Goal: Task Accomplishment & Management: Complete application form

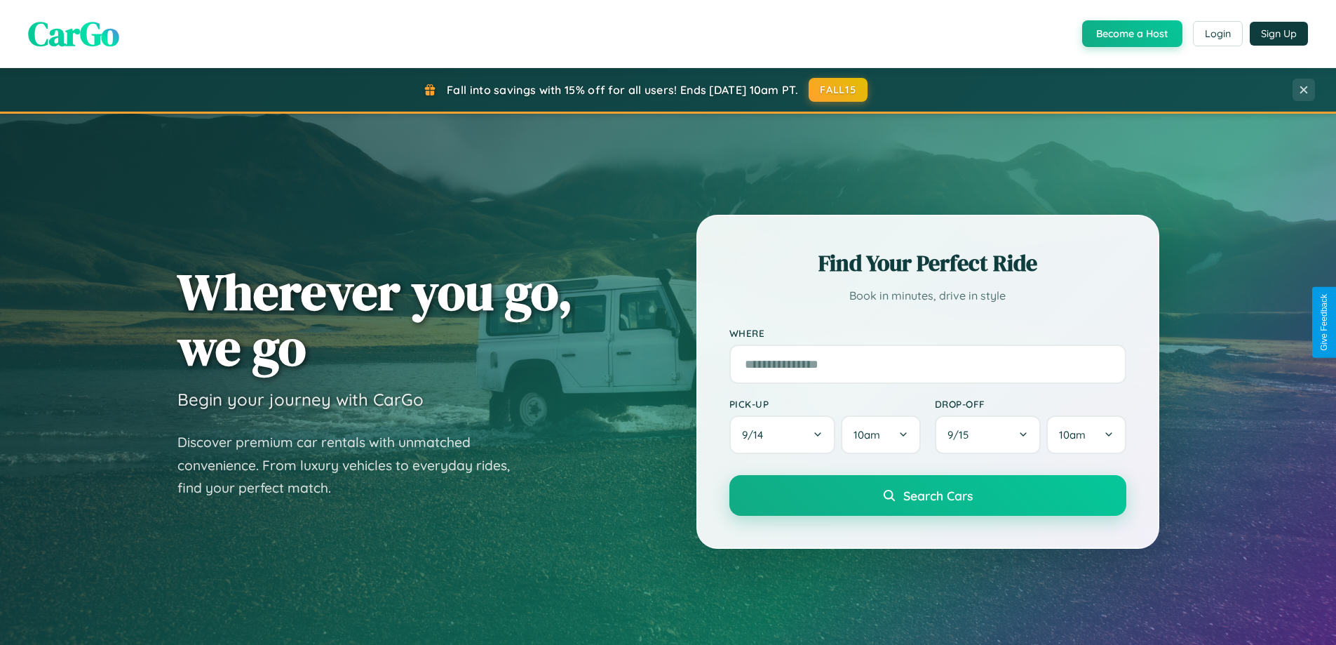
scroll to position [2699, 0]
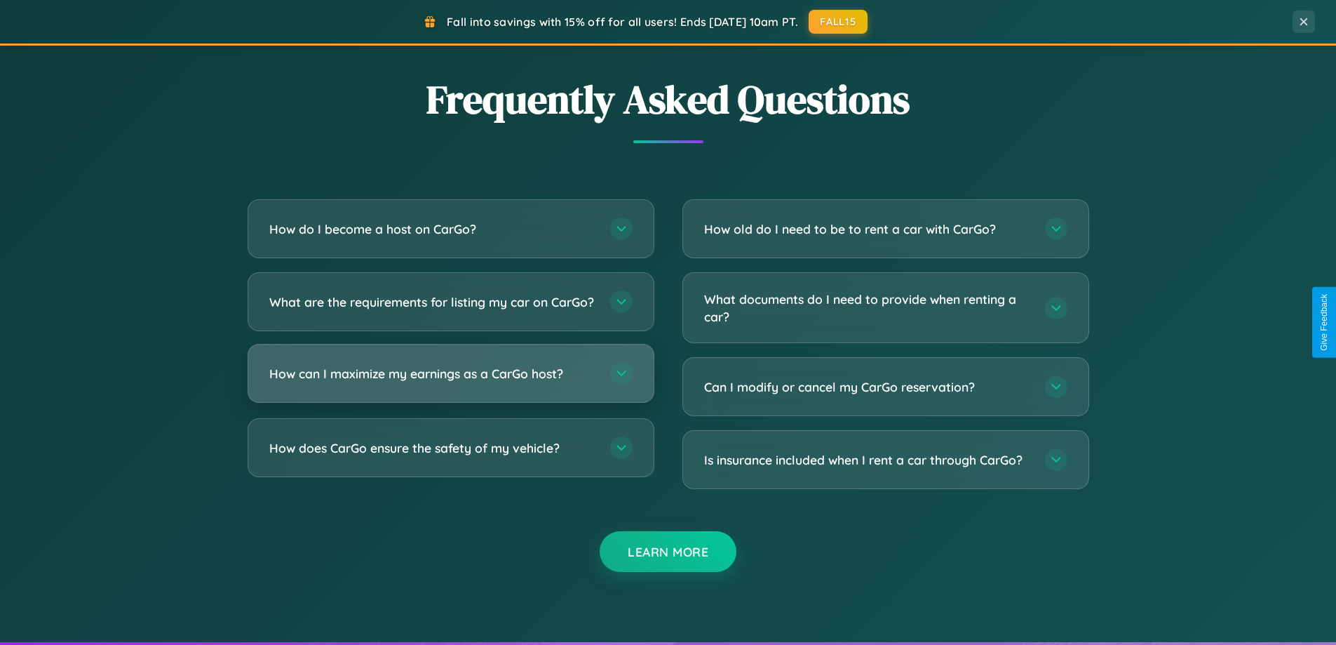
click at [450, 382] on h3 "How can I maximize my earnings as a CarGo host?" at bounding box center [432, 374] width 327 height 18
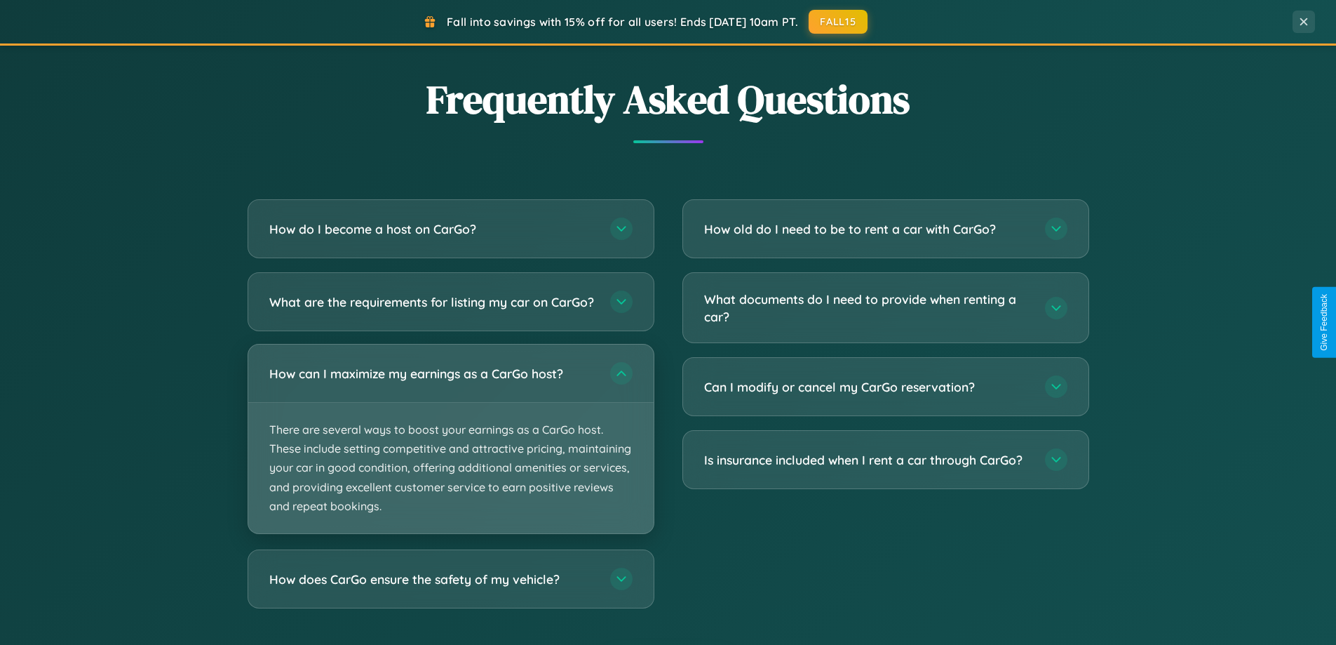
click at [450, 450] on p "There are several ways to boost your earnings as a CarGo host. These include se…" at bounding box center [450, 468] width 405 height 130
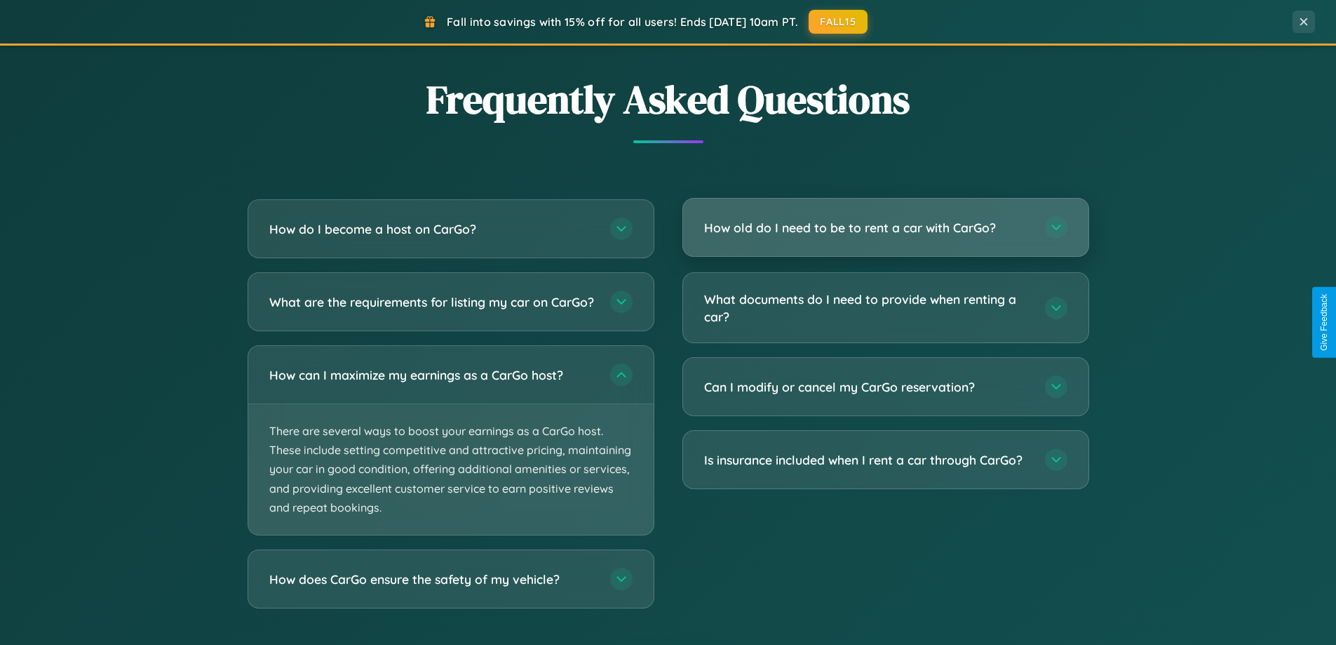
click at [885, 228] on h3 "How old do I need to be to rent a car with CarGo?" at bounding box center [867, 228] width 327 height 18
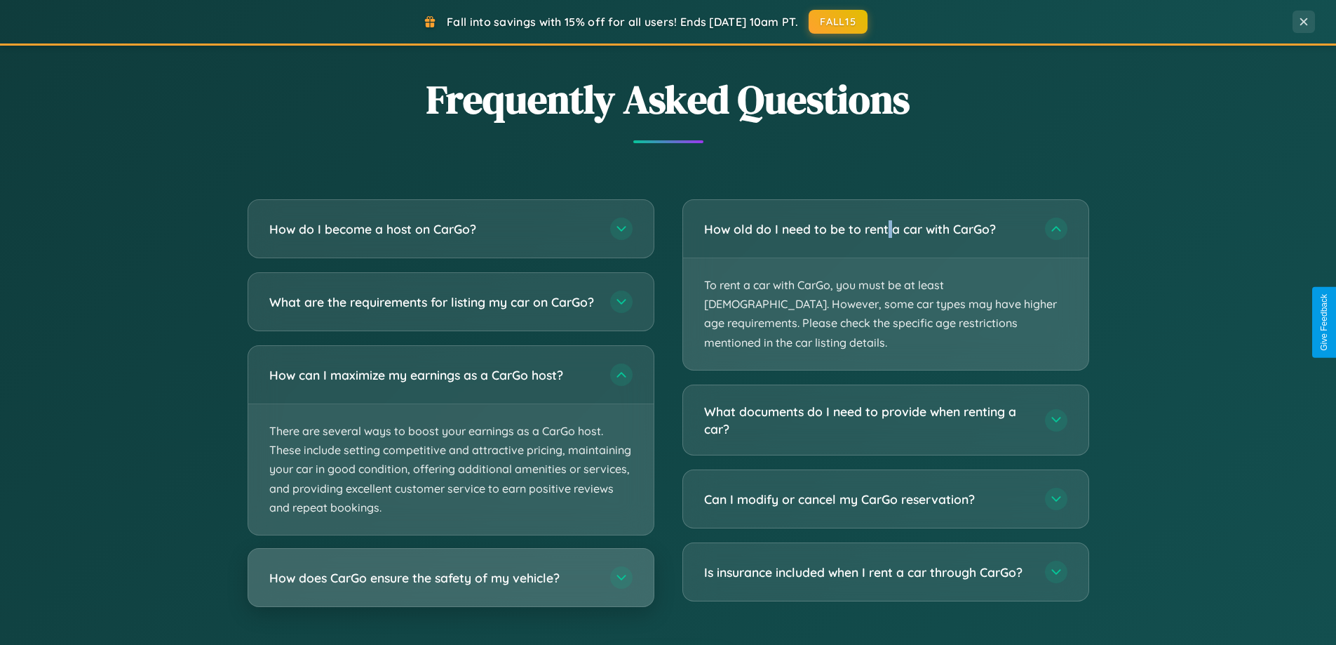
click at [450, 586] on h3 "How does CarGo ensure the safety of my vehicle?" at bounding box center [432, 578] width 327 height 18
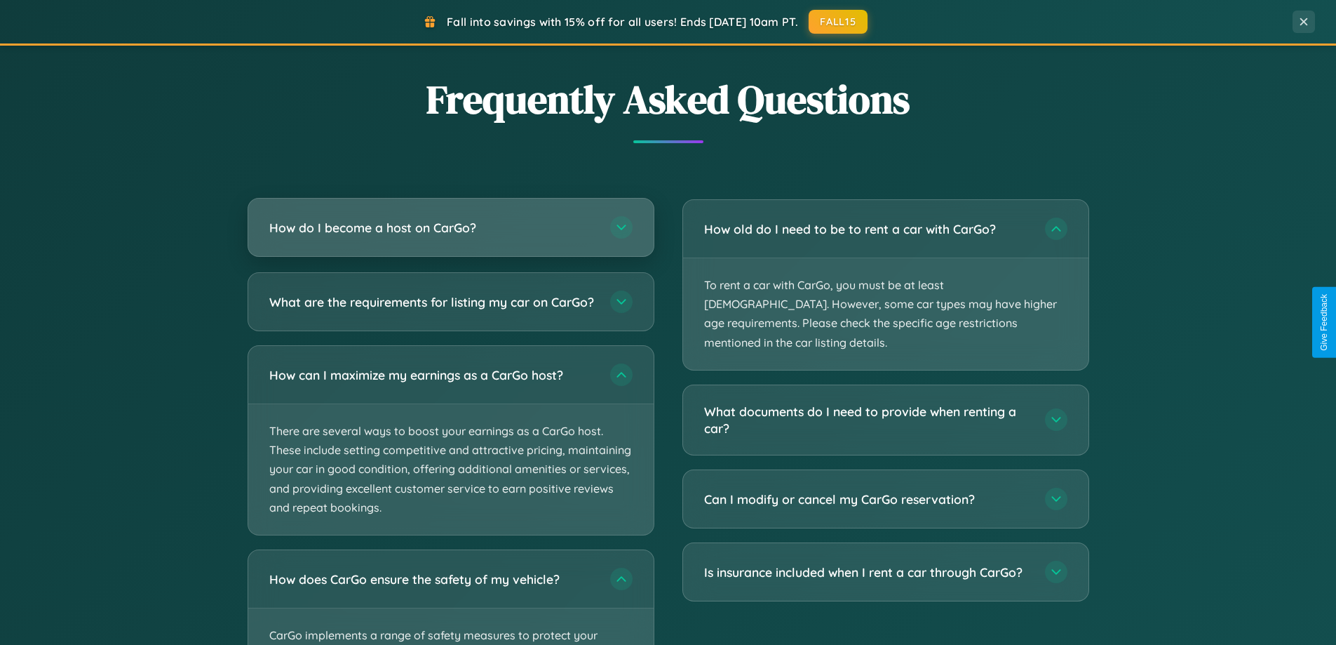
click at [450, 227] on h3 "How do I become a host on CarGo?" at bounding box center [432, 228] width 327 height 18
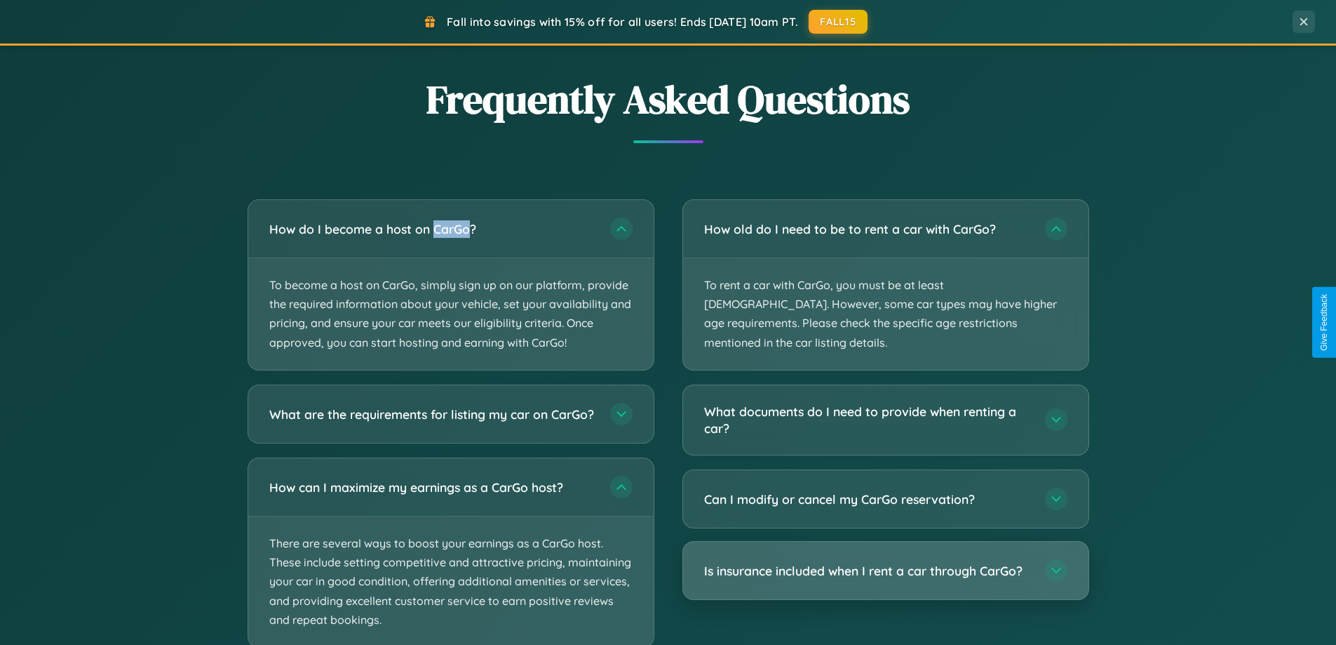
click at [885, 562] on h3 "Is insurance included when I rent a car through CarGo?" at bounding box center [867, 571] width 327 height 18
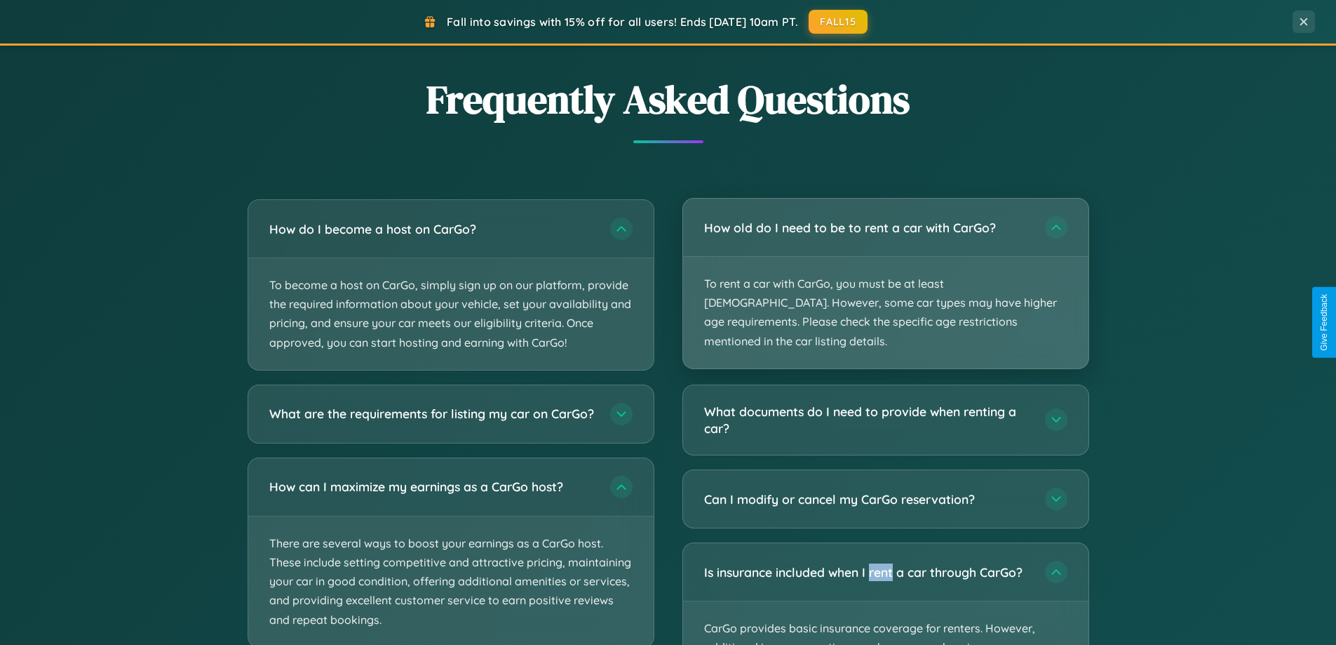
click at [885, 274] on p "To rent a car with CarGo, you must be at least [DEMOGRAPHIC_DATA]. However, som…" at bounding box center [885, 313] width 405 height 112
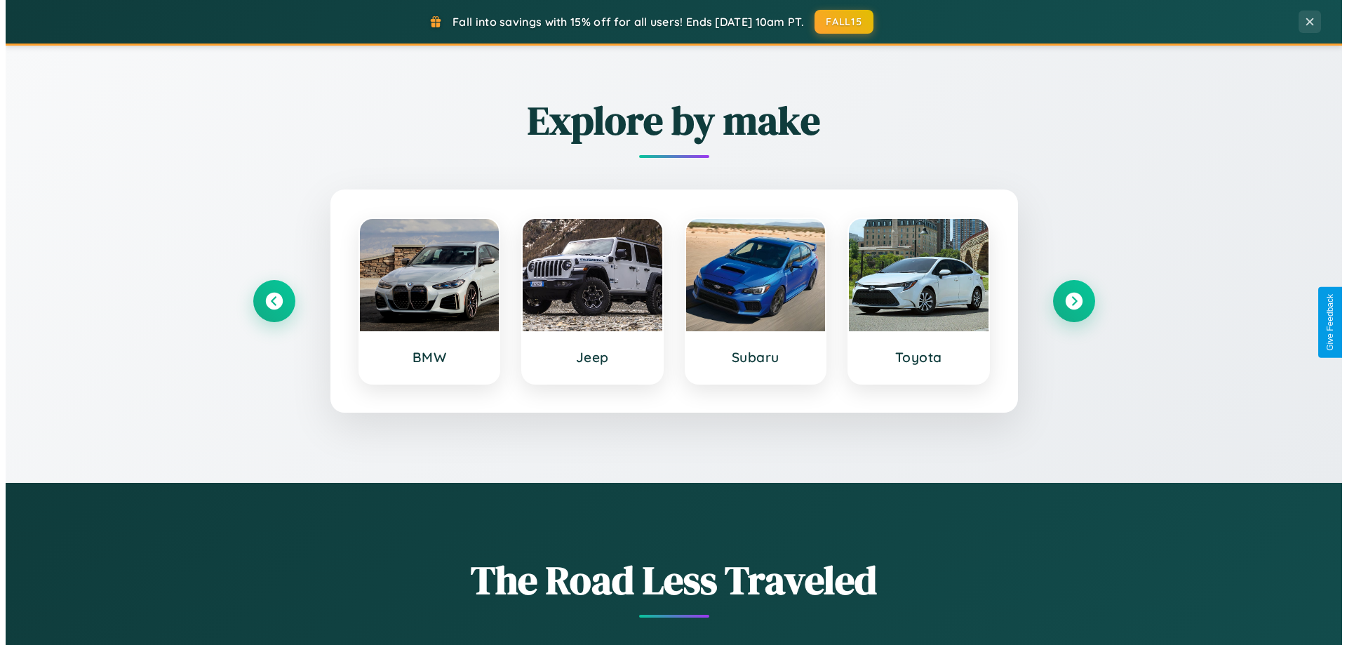
scroll to position [0, 0]
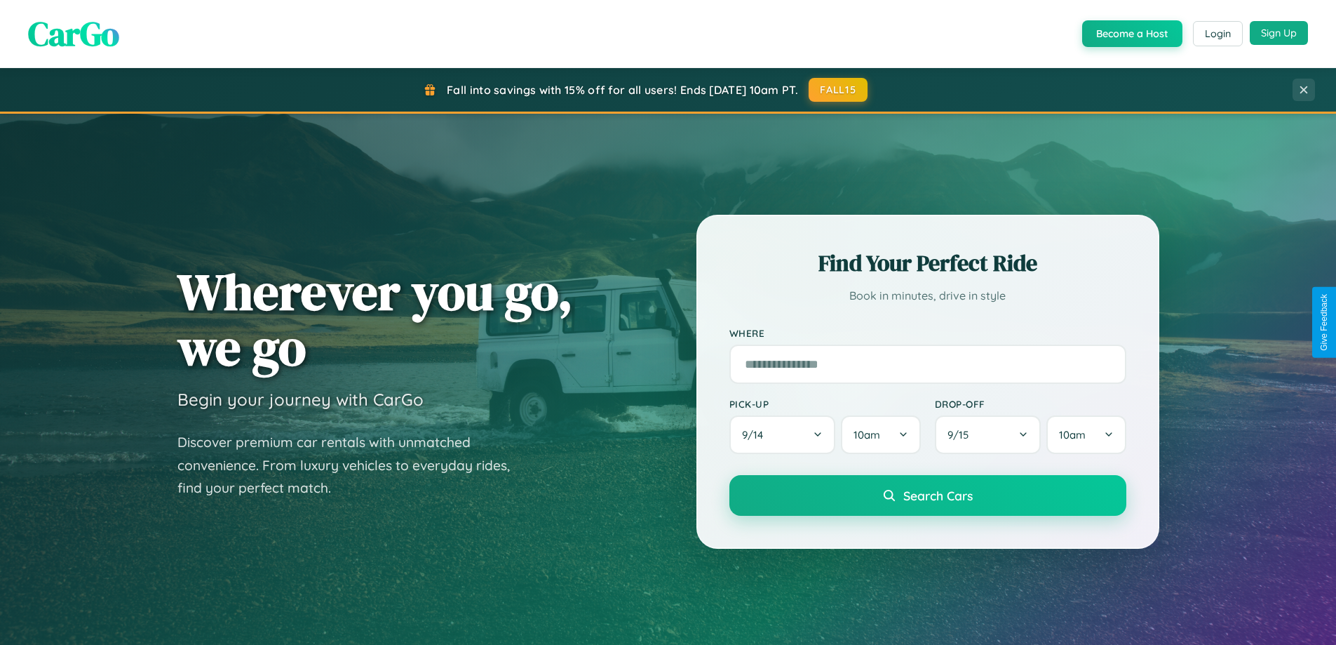
click at [1279, 33] on button "Sign Up" at bounding box center [1279, 33] width 58 height 24
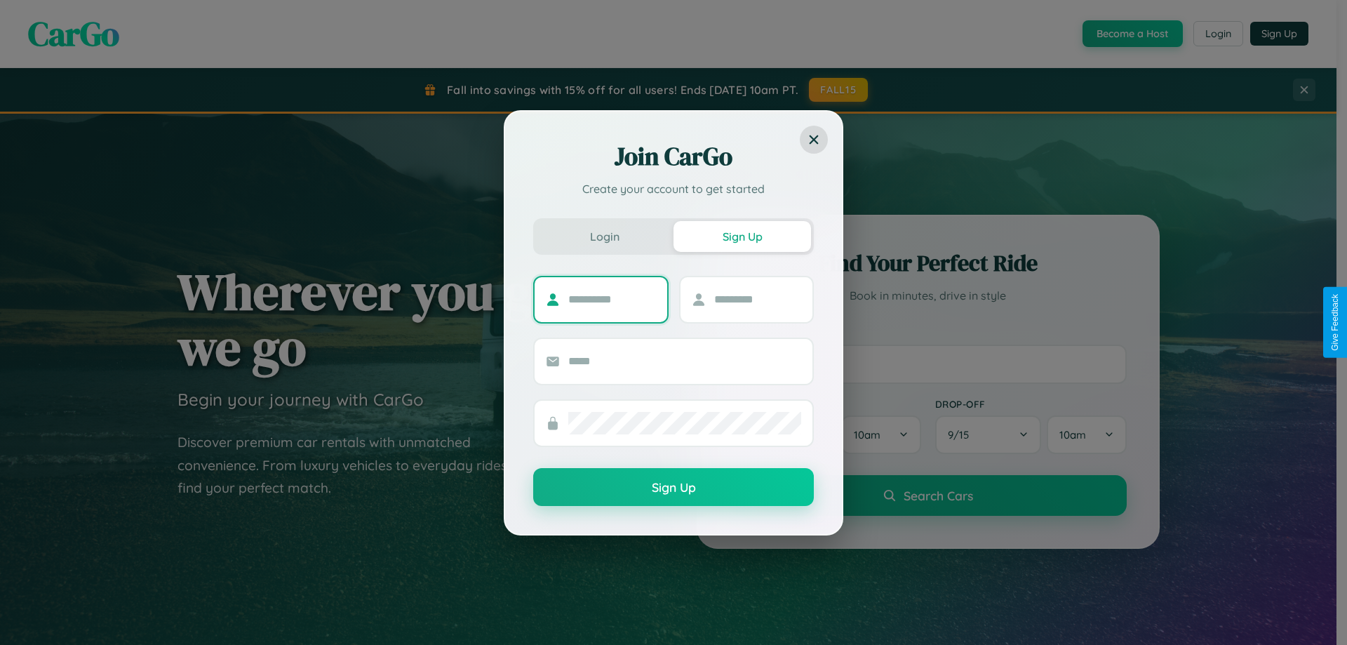
click at [612, 299] on input "text" at bounding box center [612, 299] width 88 height 22
type input "*******"
click at [757, 299] on input "text" at bounding box center [758, 299] width 88 height 22
type input "******"
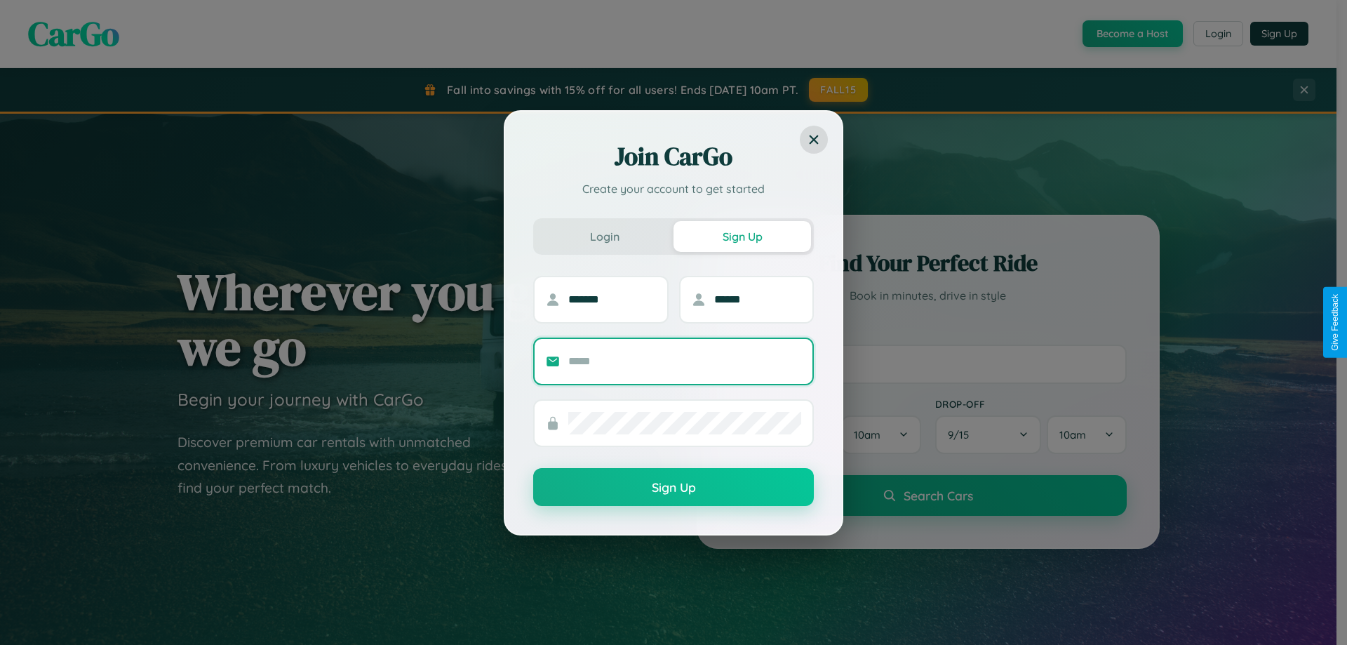
click at [684, 360] on input "text" at bounding box center [684, 361] width 233 height 22
type input "**********"
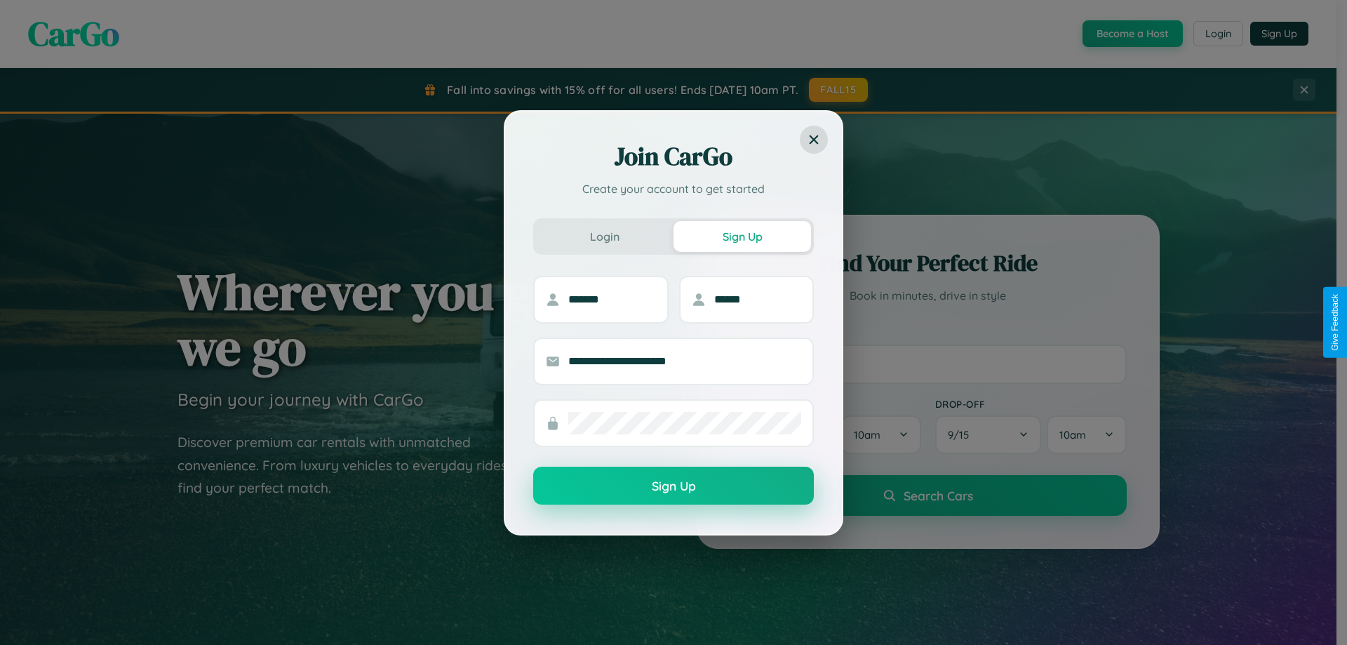
click at [673, 485] on button "Sign Up" at bounding box center [673, 485] width 281 height 38
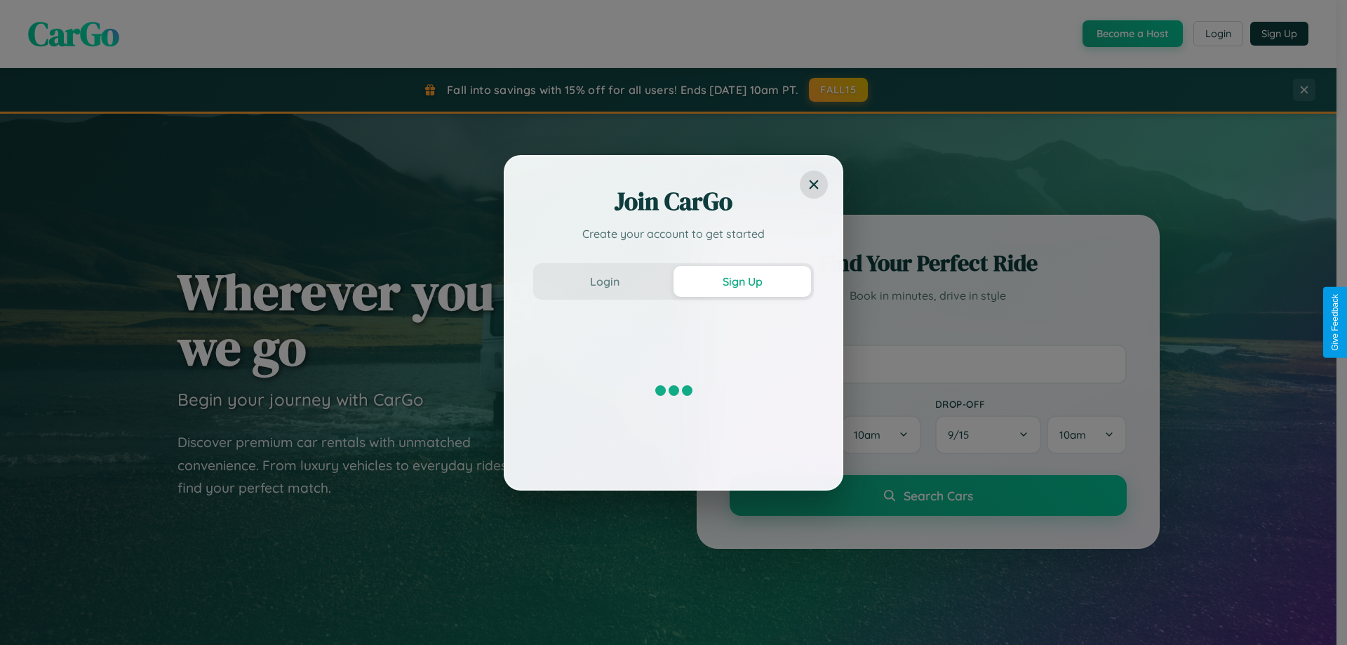
scroll to position [41, 0]
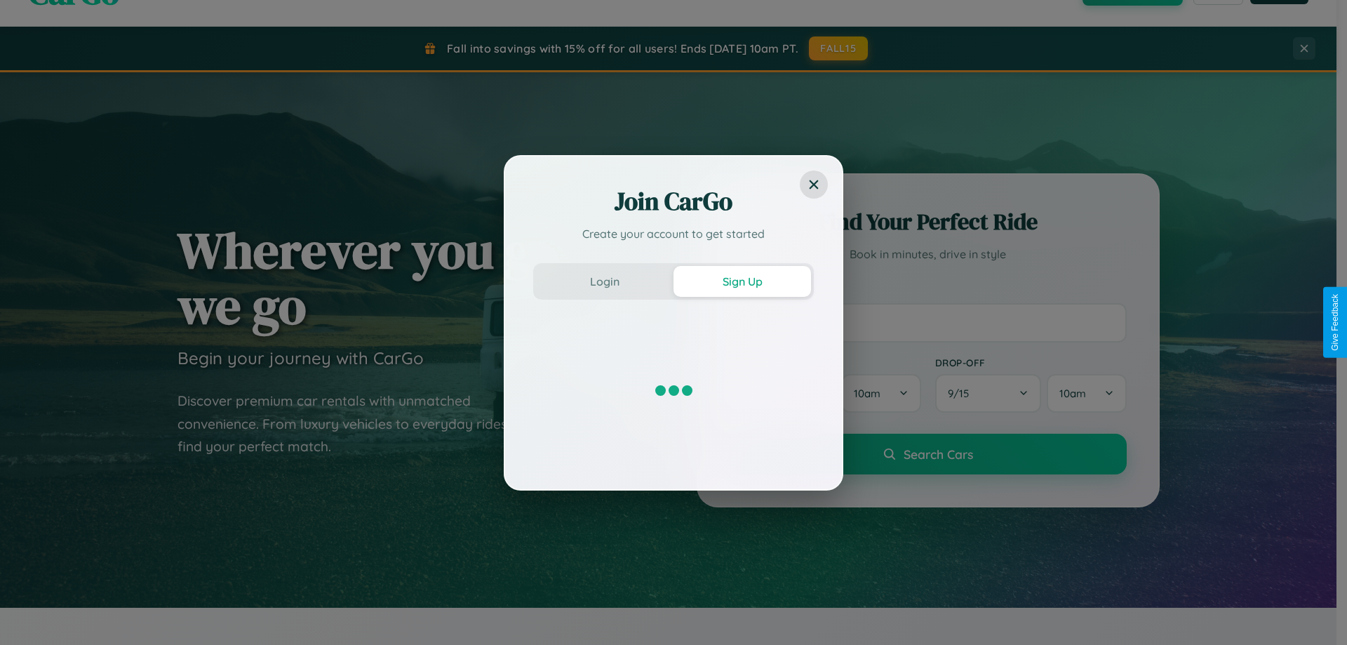
click at [927, 322] on div "Join CarGo Create your account to get started Login Sign Up" at bounding box center [673, 322] width 1347 height 645
